Goal: Communication & Community: Ask a question

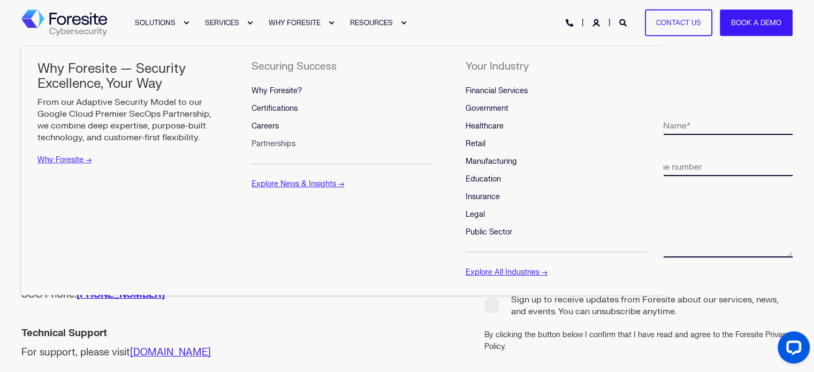
click at [277, 141] on span "Partnerships" at bounding box center [273, 143] width 44 height 9
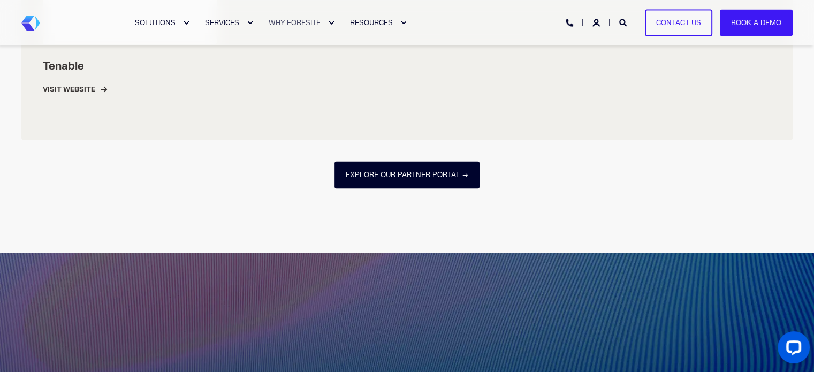
scroll to position [1938, 0]
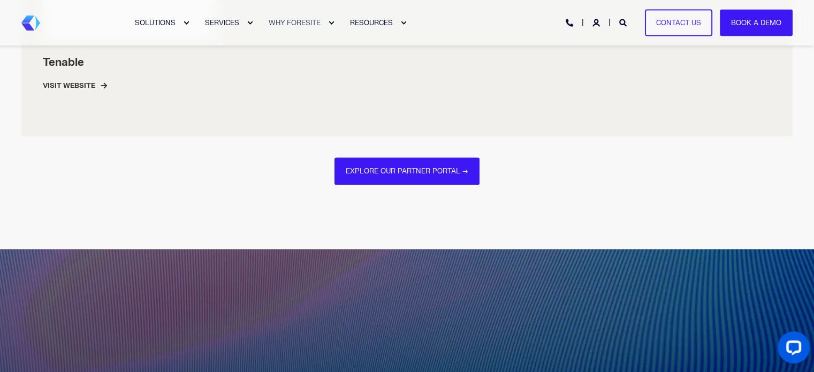
click at [390, 177] on link "Explore our Partner Portal →" at bounding box center [406, 170] width 145 height 27
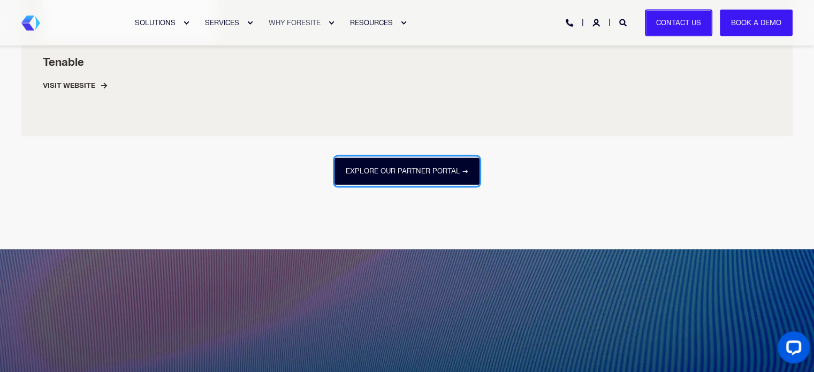
click at [673, 28] on link "Contact Us" at bounding box center [678, 22] width 67 height 27
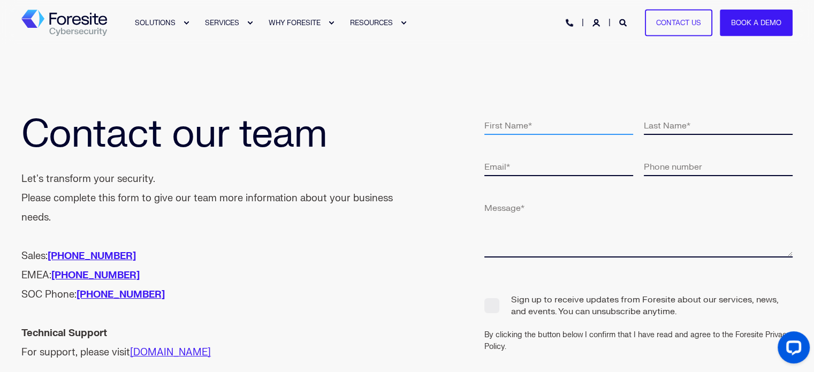
click at [529, 127] on input "text" at bounding box center [558, 125] width 149 height 20
type input "[PERSON_NAME]"
type input "[PERSON_NAME][EMAIL_ADDRESS][PERSON_NAME][DOMAIN_NAME]"
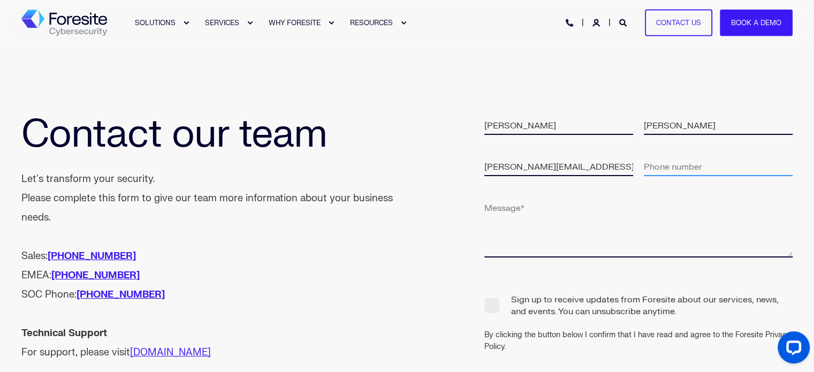
type input "13608403198"
click at [596, 241] on textarea at bounding box center [638, 227] width 308 height 60
paste textarea "Hello Vumetric team, I’m with [PERSON_NAME], a next-gen MFA platform designed t…"
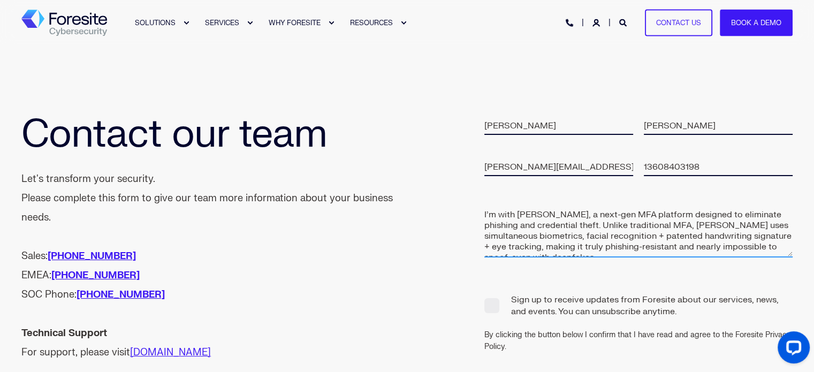
scroll to position [15, 0]
click at [770, 213] on textarea "Hello Vumetric team, I’m with [PERSON_NAME], a next-gen MFA platform designed t…" at bounding box center [638, 227] width 308 height 60
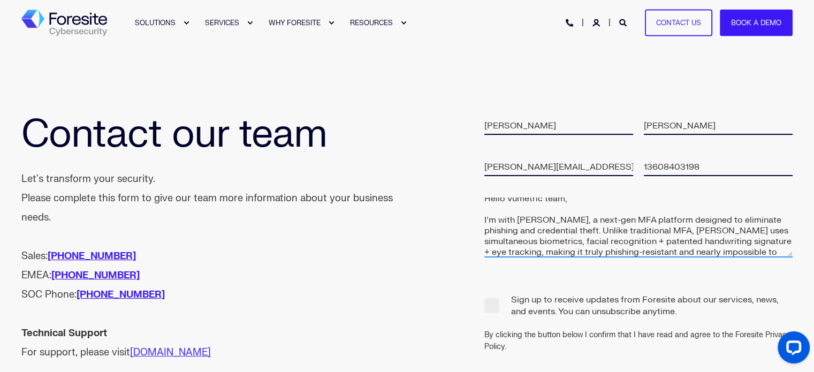
scroll to position [9, 0]
click at [773, 219] on textarea "Hello Vumetric team, I’m with [PERSON_NAME], a next-gen MFA platform designed t…" at bounding box center [638, 227] width 308 height 60
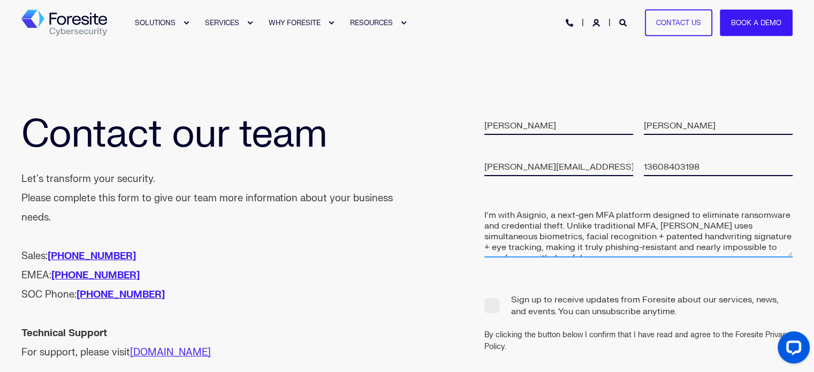
scroll to position [0, 0]
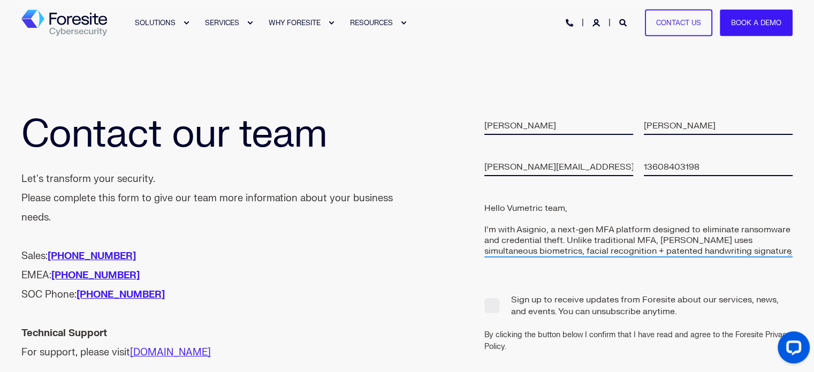
drag, startPoint x: 540, startPoint y: 209, endPoint x: 506, endPoint y: 210, distance: 34.3
click at [506, 210] on textarea "Hello Vumetric team, I’m with Asignio, a next-gen MFA platform designed to elim…" at bounding box center [638, 227] width 308 height 60
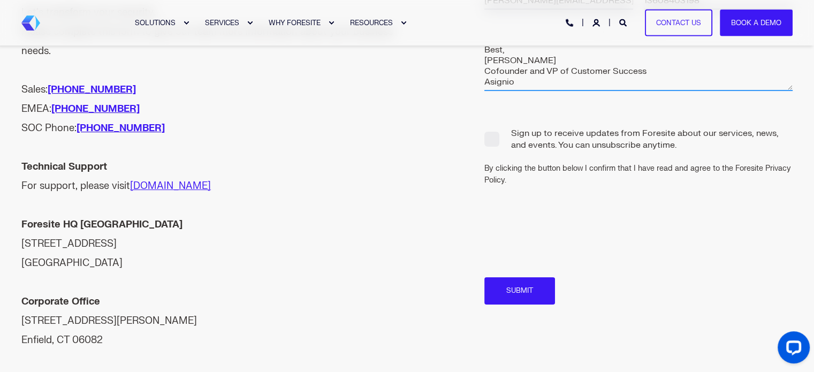
scroll to position [169, 0]
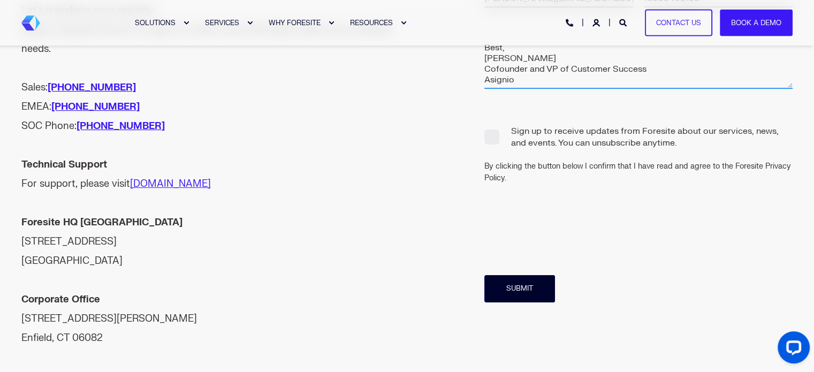
type textarea "Hello Forsite team, I’m with Asignio, a next-gen MFA platform designed to elimi…"
click at [517, 294] on input "Submit" at bounding box center [519, 288] width 71 height 27
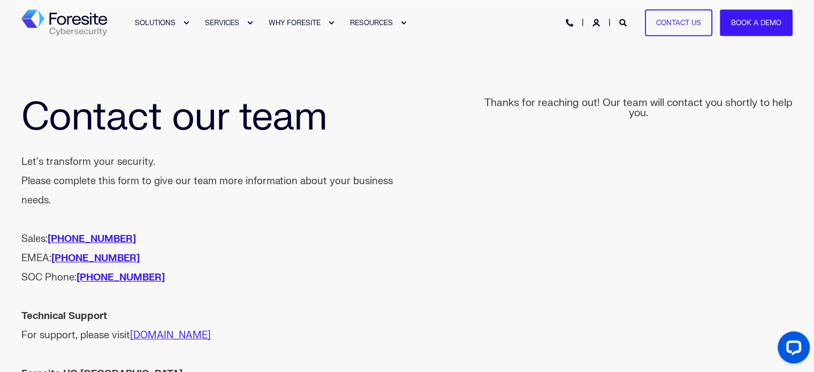
scroll to position [0, 0]
